Goal: Task Accomplishment & Management: Manage account settings

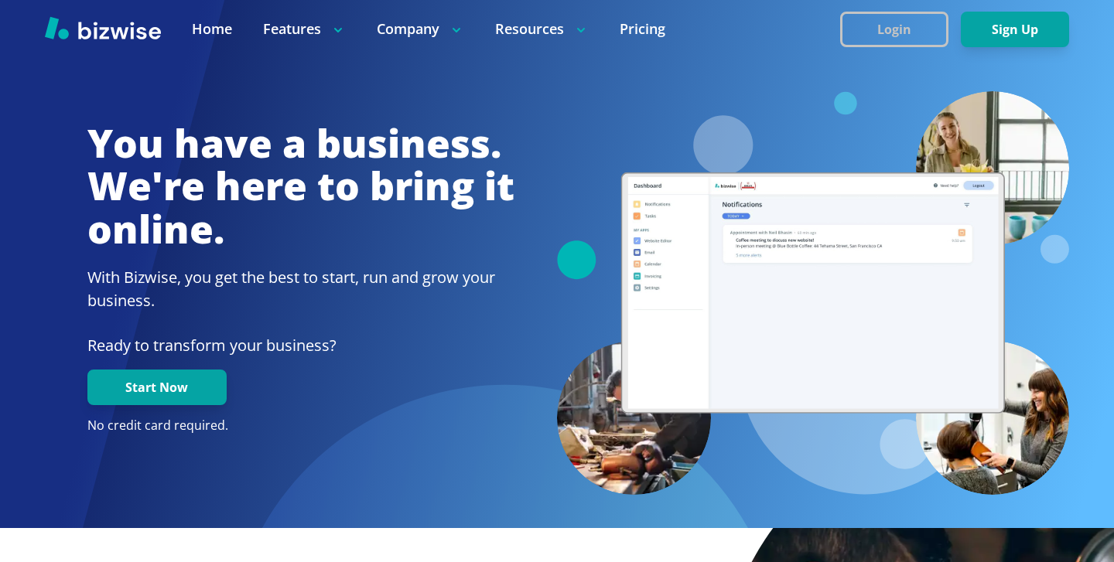
click at [913, 46] on button "Login" at bounding box center [894, 30] width 108 height 36
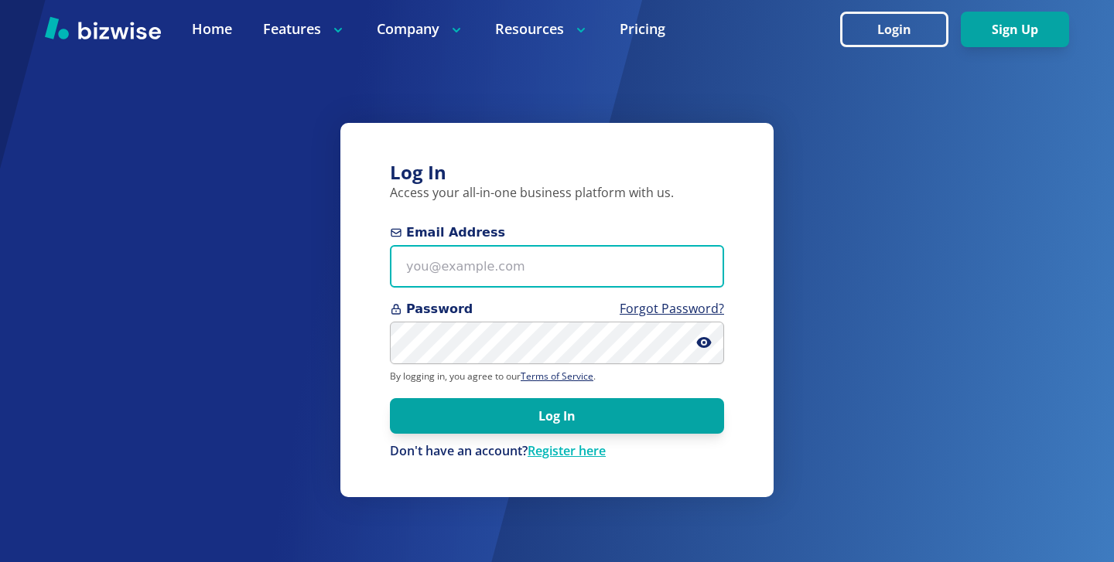
click at [543, 256] on input "Email Address" at bounding box center [557, 266] width 334 height 43
paste input "[EMAIL_ADDRESS][DOMAIN_NAME]"
type input "[EMAIL_ADDRESS][DOMAIN_NAME]"
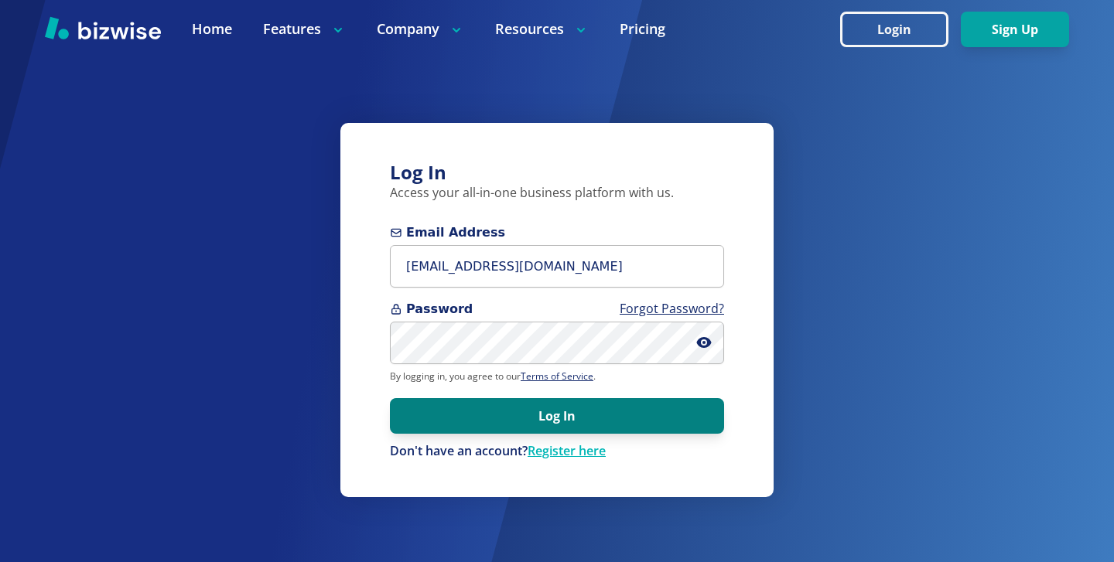
click at [557, 422] on button "Log In" at bounding box center [557, 416] width 334 height 36
